Goal: Information Seeking & Learning: Learn about a topic

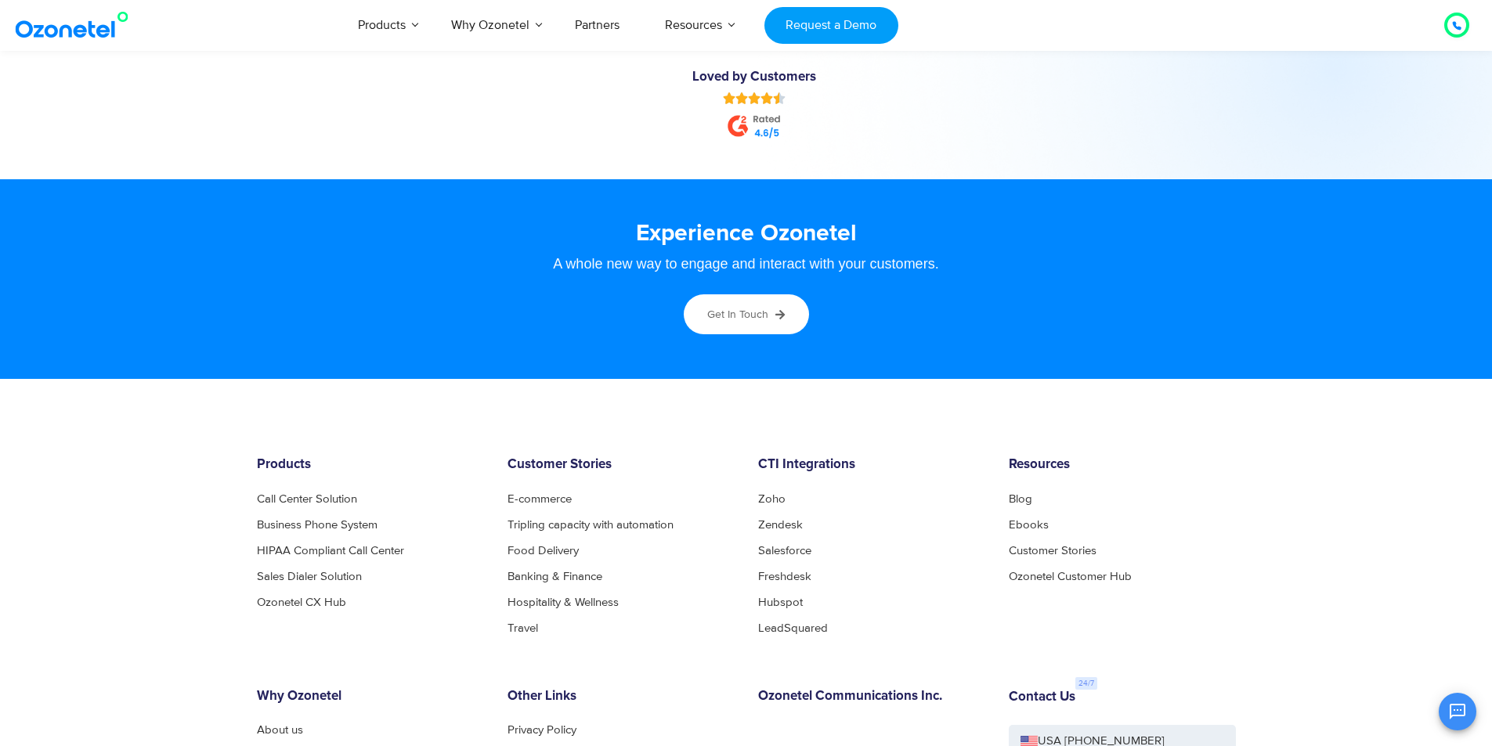
scroll to position [8456, 0]
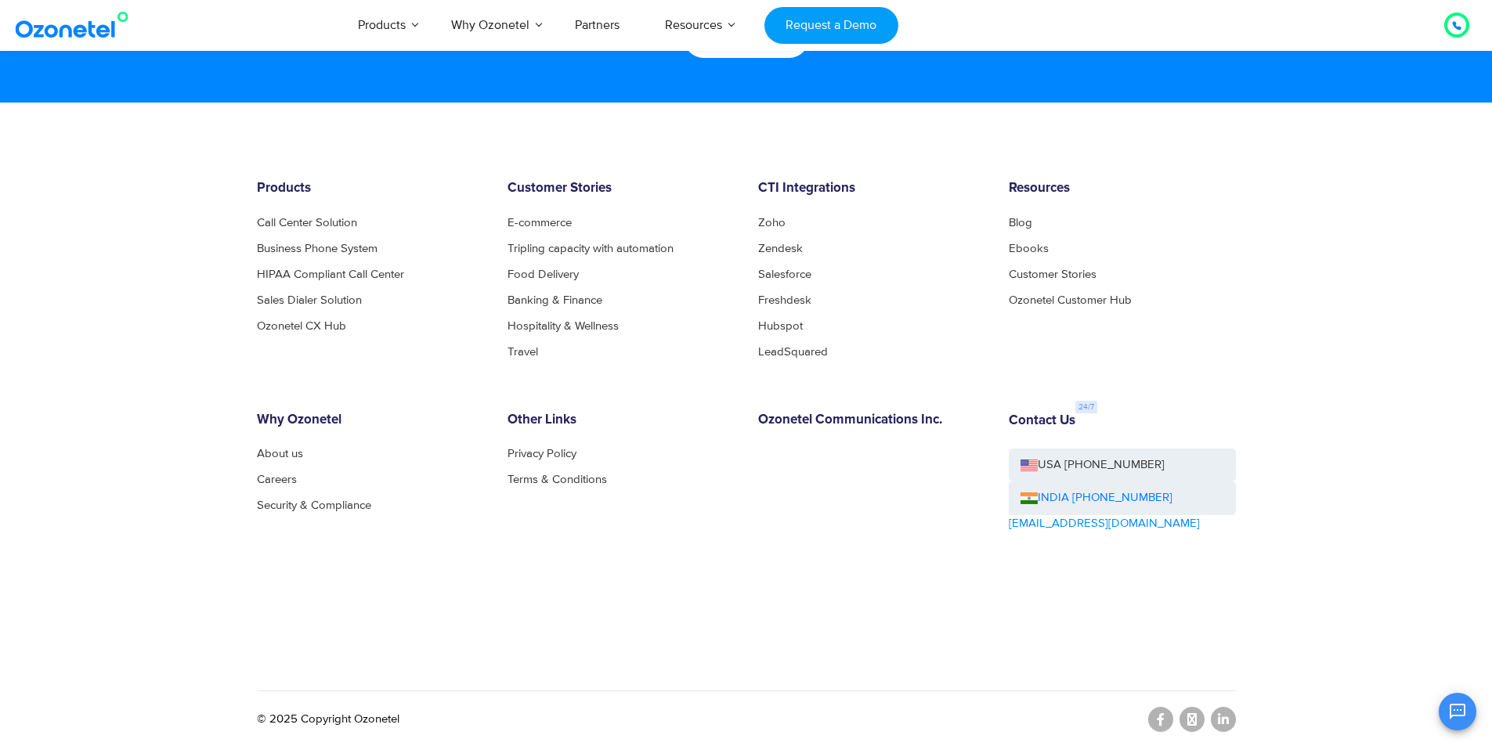
click at [254, 456] on div "Why Ozonetel About us Careers Security & Compliance" at bounding box center [370, 517] width 251 height 208
click at [264, 453] on link "About us" at bounding box center [284, 454] width 55 height 12
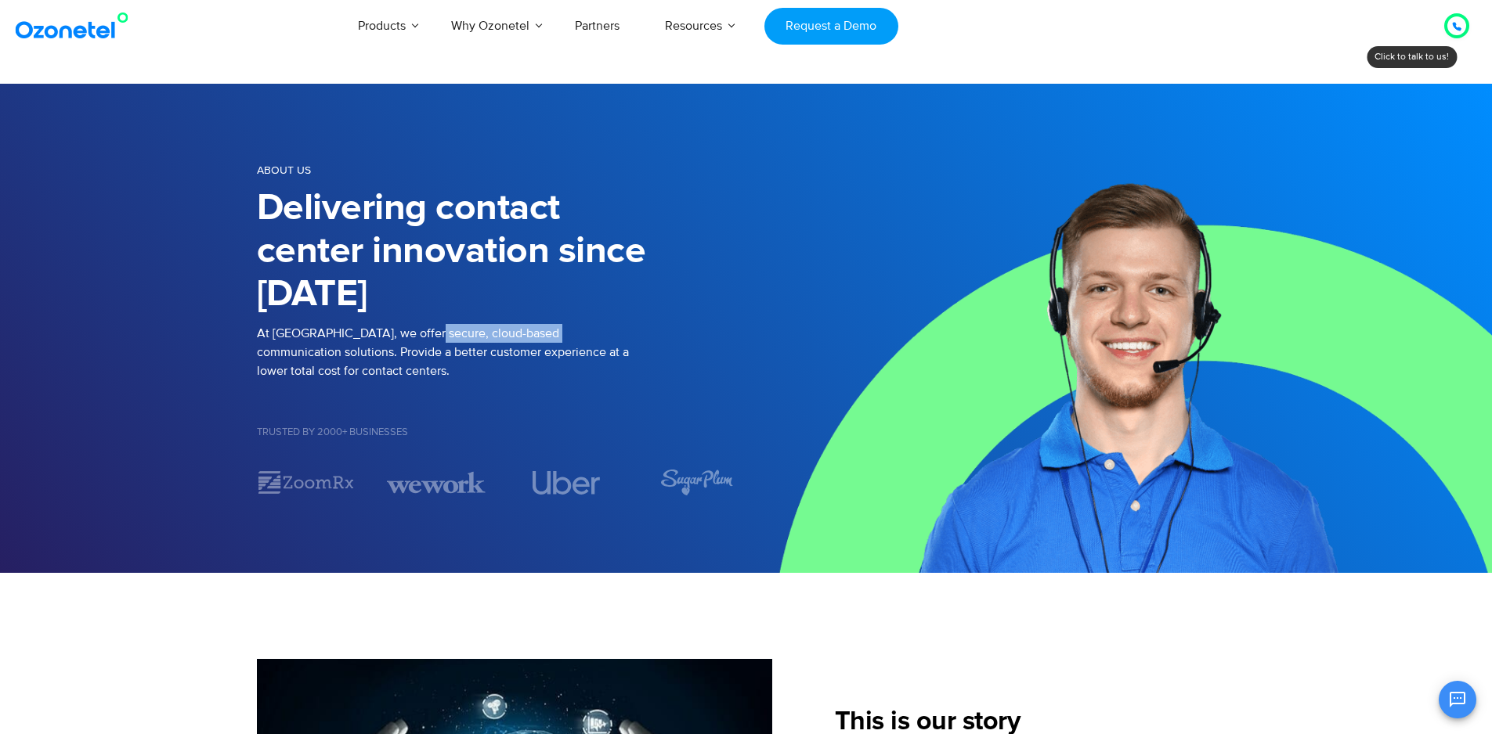
drag, startPoint x: 420, startPoint y: 336, endPoint x: 555, endPoint y: 334, distance: 134.7
click at [555, 334] on p "At [GEOGRAPHIC_DATA], we offer secure, cloud-based communication solutions. Pro…" at bounding box center [501, 352] width 489 height 56
click at [492, 334] on p "At [GEOGRAPHIC_DATA], we offer secure, cloud-based communication solutions. Pro…" at bounding box center [501, 352] width 489 height 56
drag, startPoint x: 420, startPoint y: 334, endPoint x: 626, endPoint y: 333, distance: 206.7
click at [626, 333] on p "At [GEOGRAPHIC_DATA], we offer secure, cloud-based communication solutions. Pro…" at bounding box center [501, 352] width 489 height 56
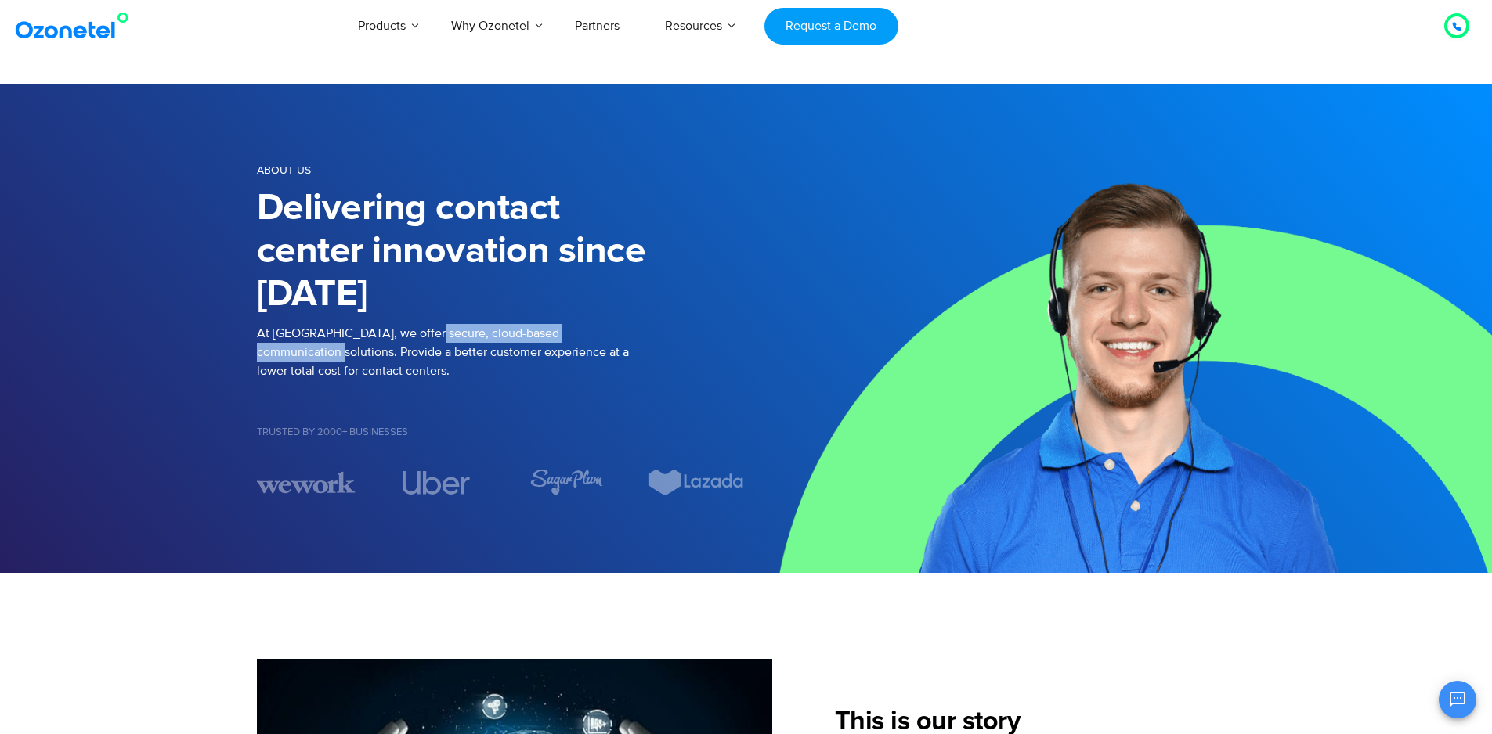
copy p "cloud-based communication solutions"
